Goal: Information Seeking & Learning: Learn about a topic

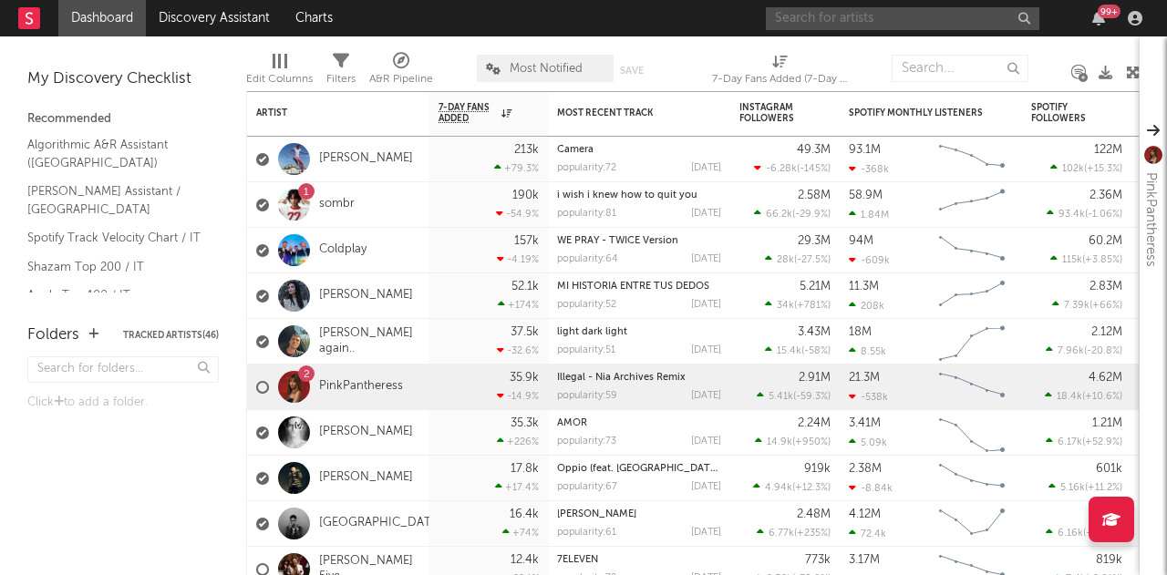
click at [869, 22] on input "text" at bounding box center [903, 18] width 274 height 23
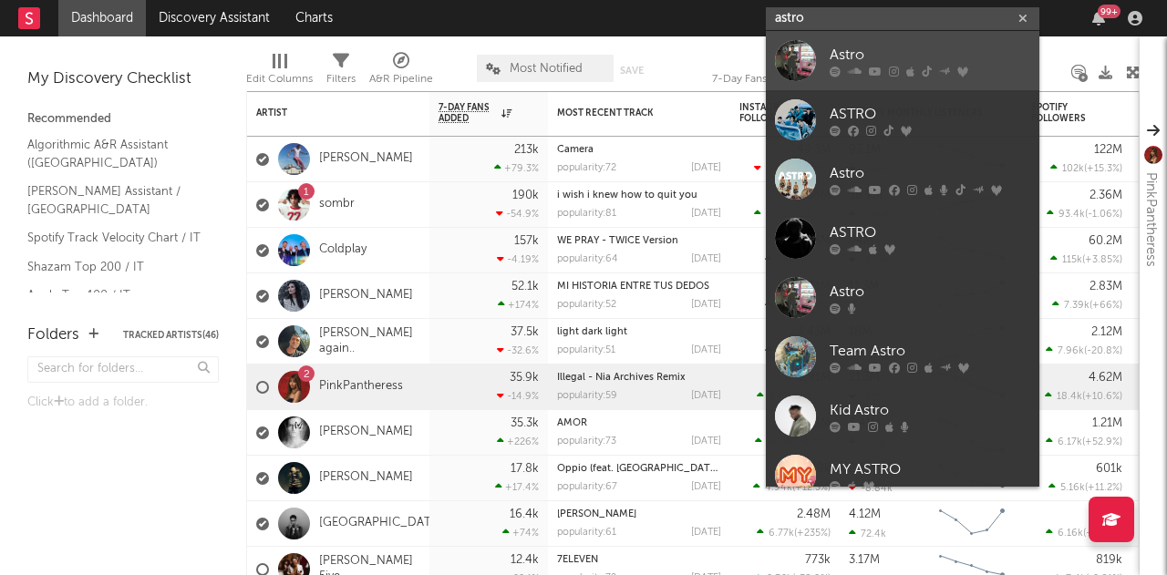
type input "astro"
click at [870, 42] on link "Astro" at bounding box center [903, 60] width 274 height 59
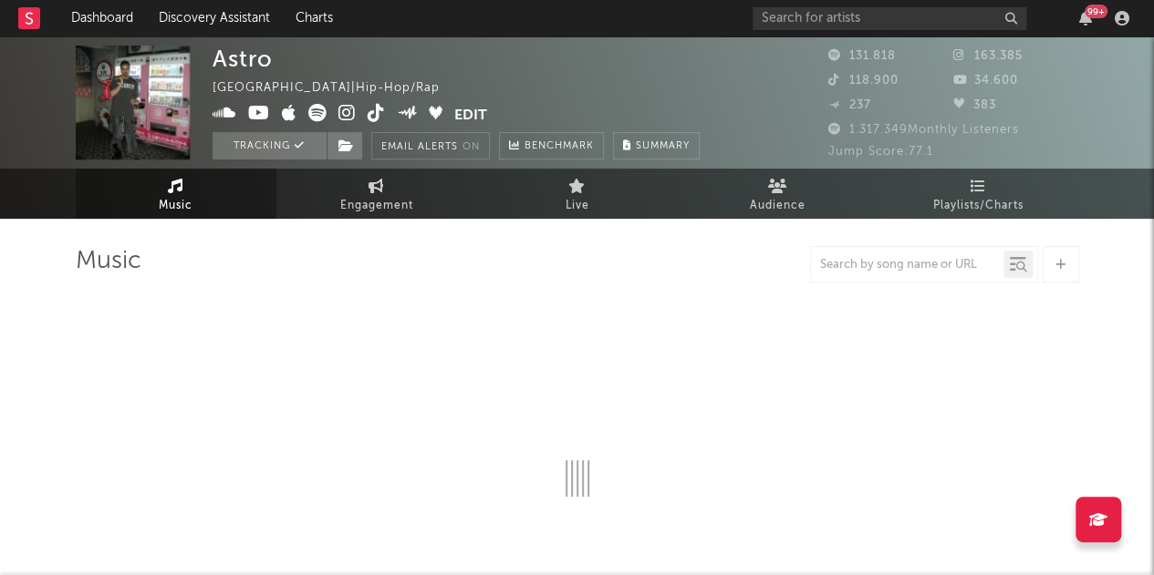
select select "6m"
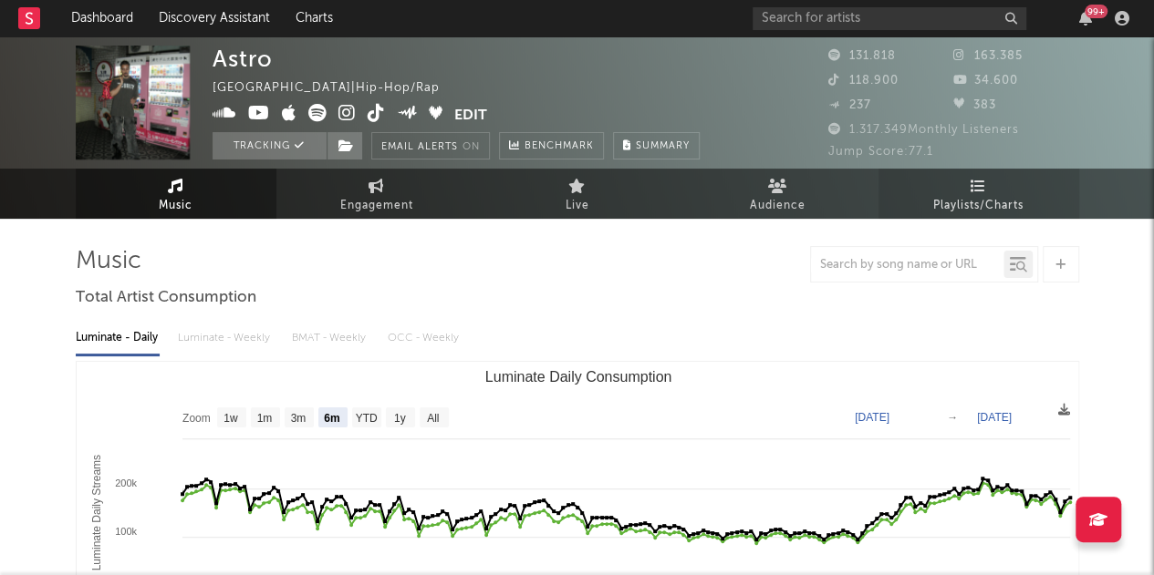
click at [968, 186] on link "Playlists/Charts" at bounding box center [978, 194] width 201 height 50
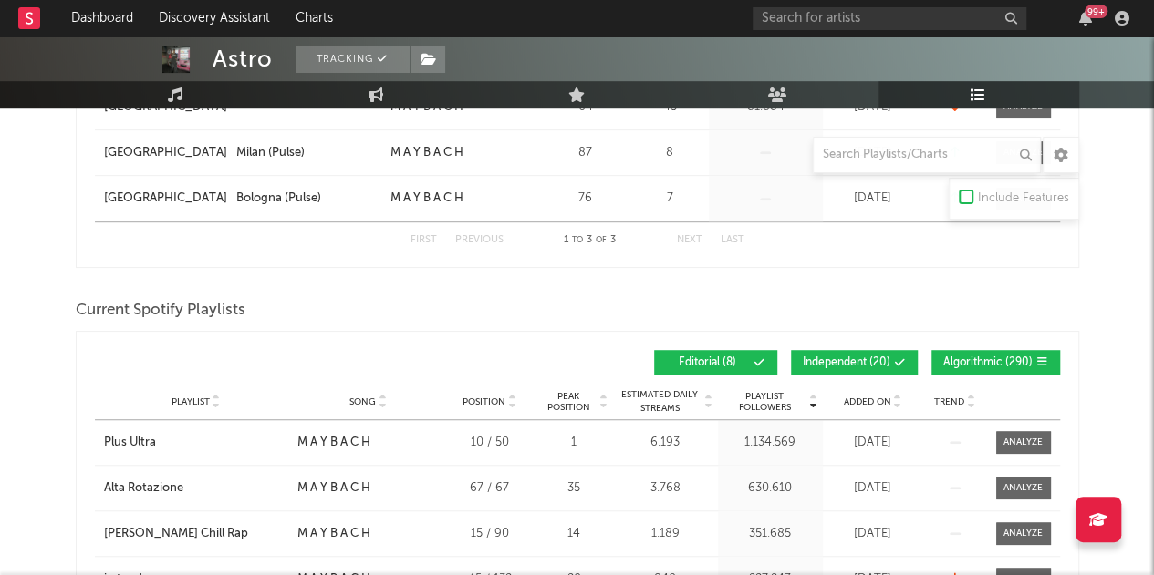
scroll to position [467, 0]
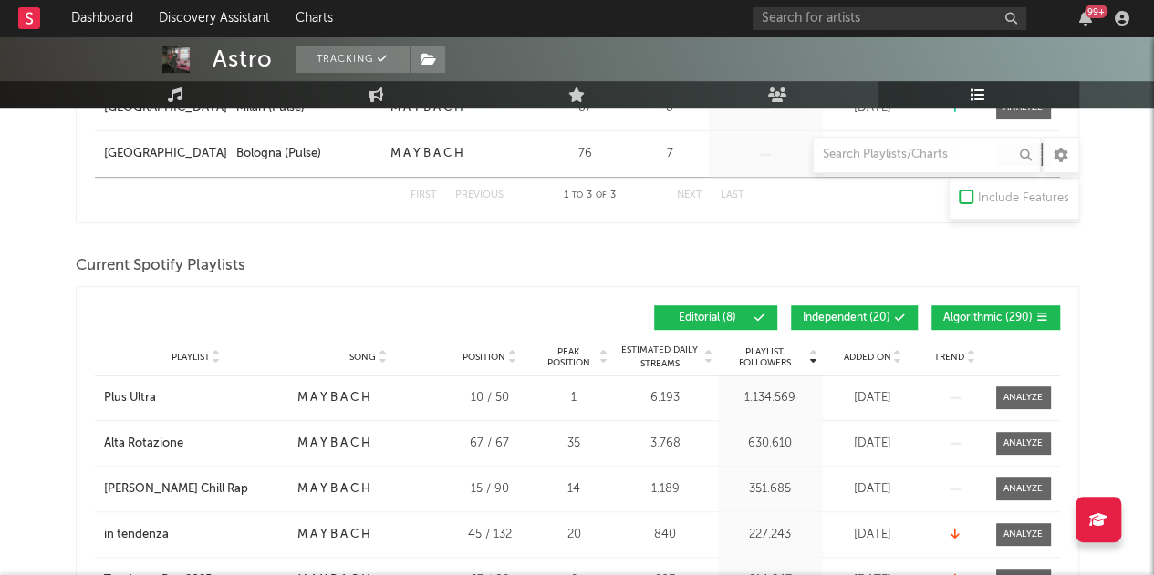
click at [865, 305] on button "Independent ( 20 )" at bounding box center [854, 317] width 127 height 25
click at [954, 313] on span "Algorithmic ( 290 )" at bounding box center [987, 318] width 89 height 11
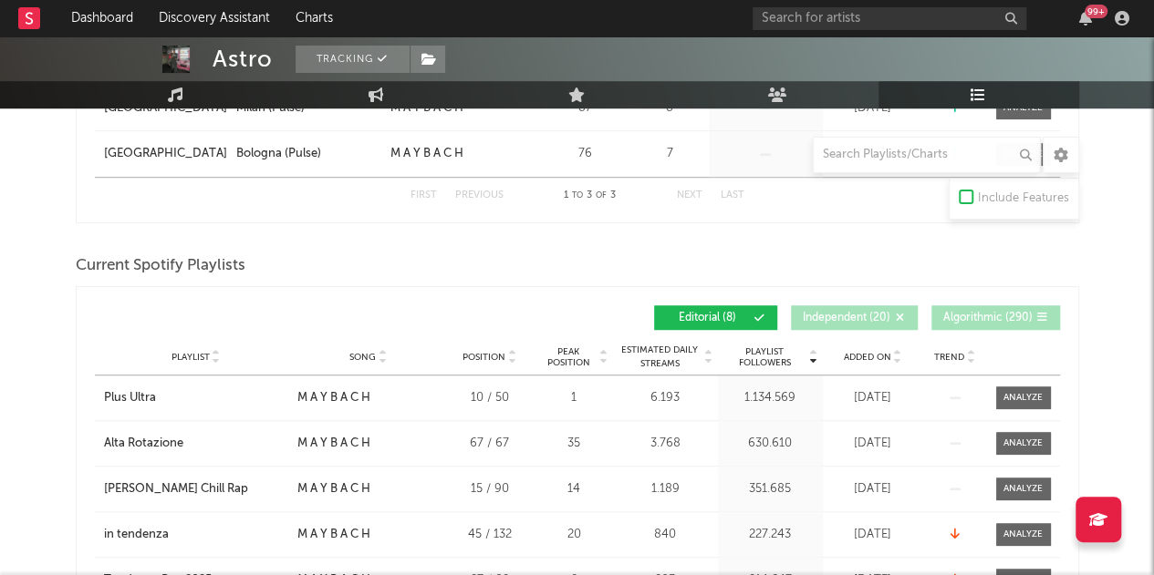
click at [877, 358] on span "Added On" at bounding box center [866, 357] width 47 height 11
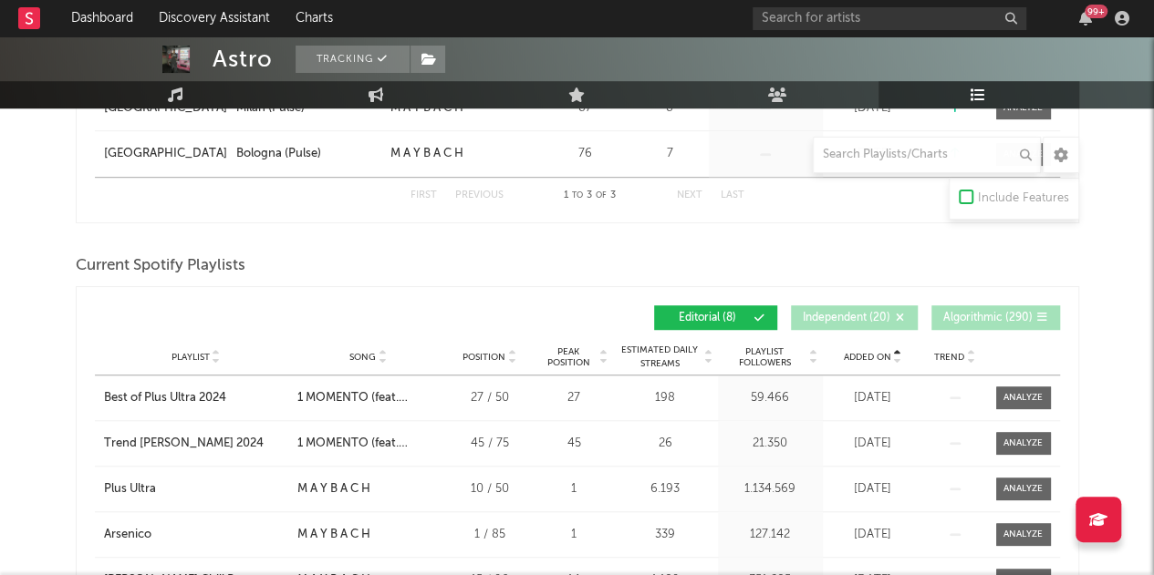
click at [877, 358] on span "Added On" at bounding box center [866, 357] width 47 height 11
